Goal: Check status: Check status

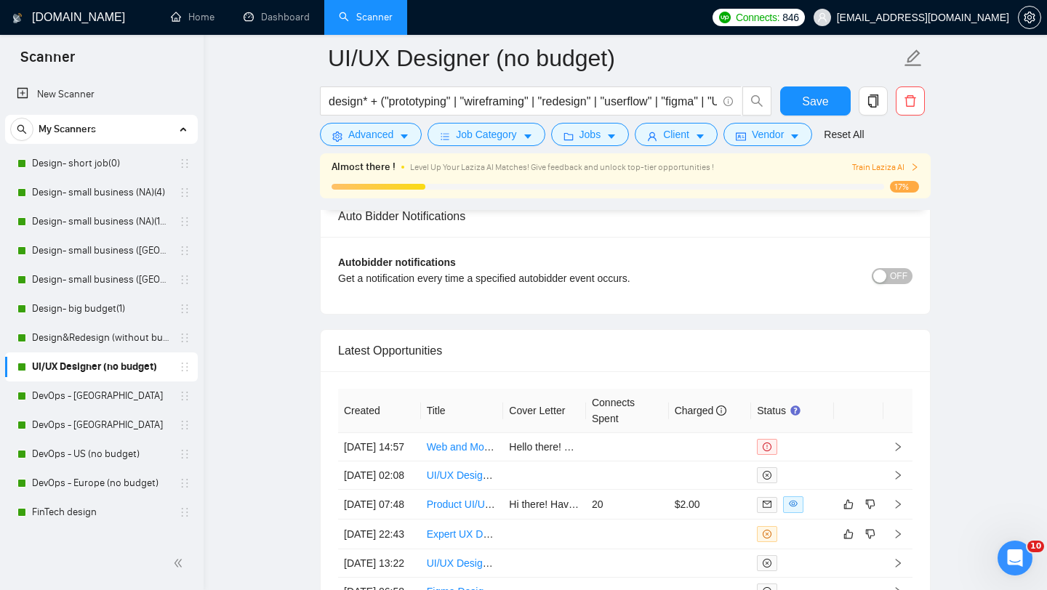
scroll to position [37, 0]
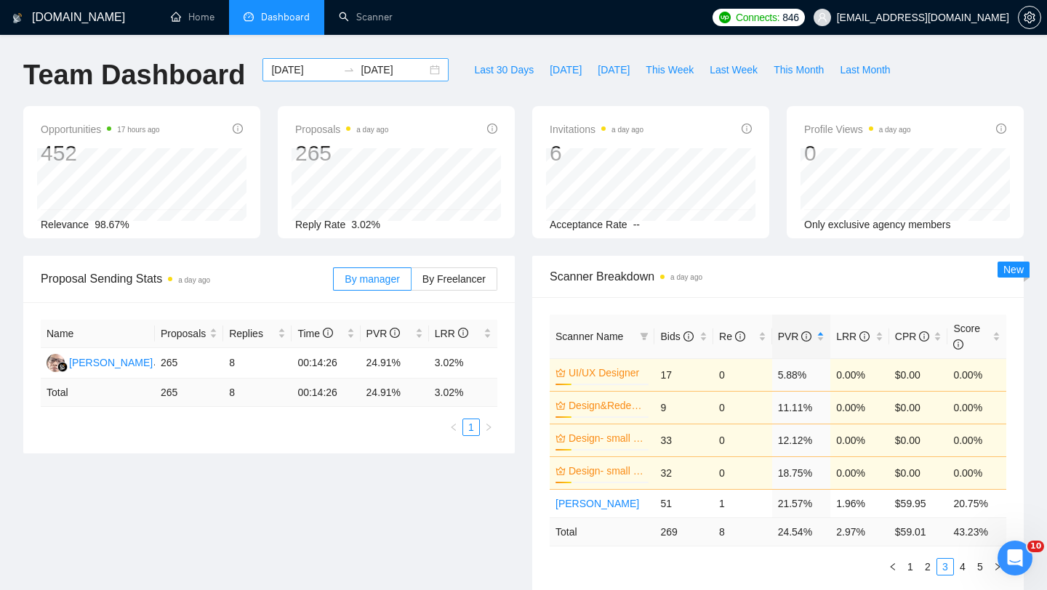
click at [424, 70] on div "[DATE] [DATE]" at bounding box center [355, 69] width 186 height 23
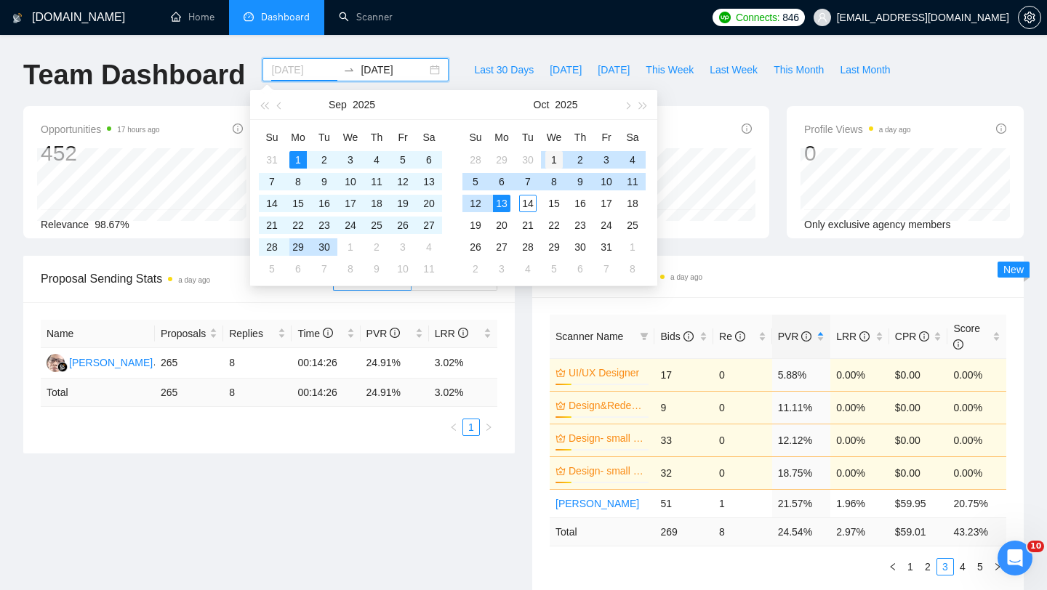
type input "2025-10-01"
click at [550, 167] on div "1" at bounding box center [553, 159] width 17 height 17
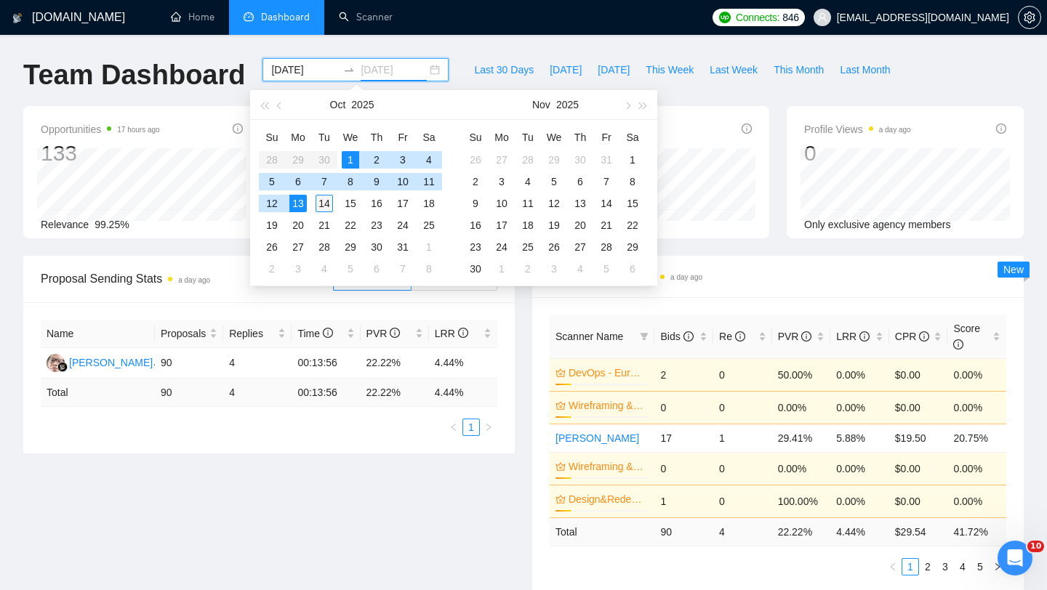
type input "2025-10-14"
click at [320, 204] on div "14" at bounding box center [324, 203] width 17 height 17
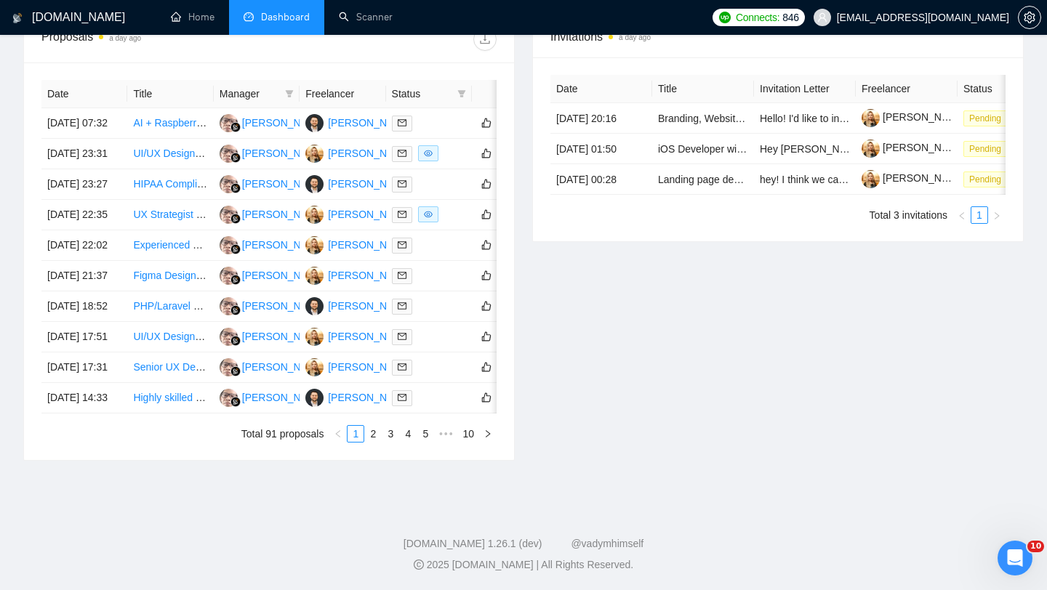
scroll to position [694, 0]
click at [372, 442] on link "2" at bounding box center [373, 434] width 16 height 16
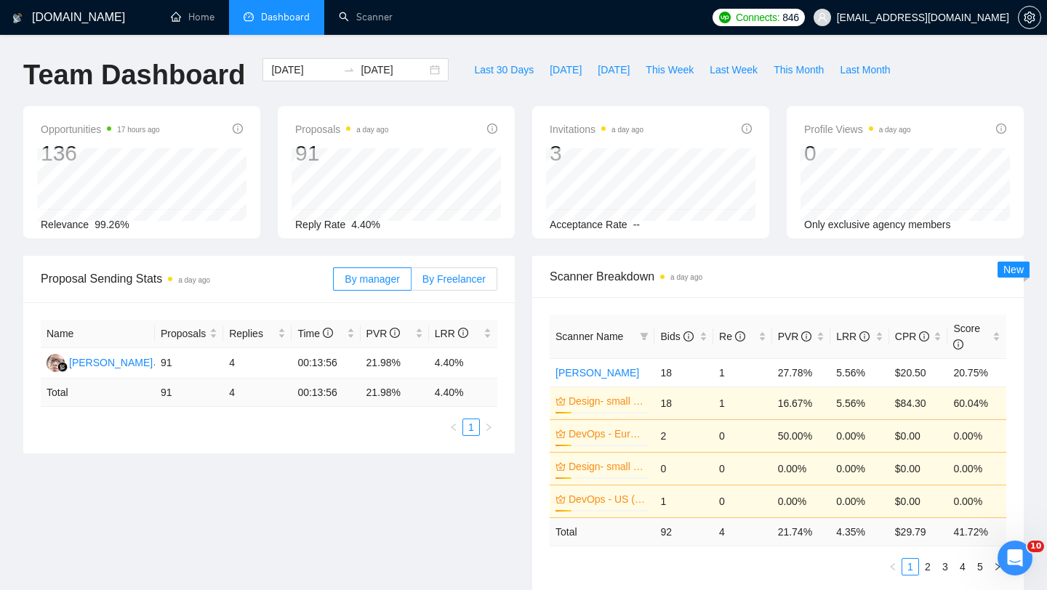
click at [459, 284] on span "By Freelancer" at bounding box center [453, 279] width 63 height 12
click at [412, 283] on input "By Freelancer" at bounding box center [412, 283] width 0 height 0
